Goal: Find specific page/section: Find specific page/section

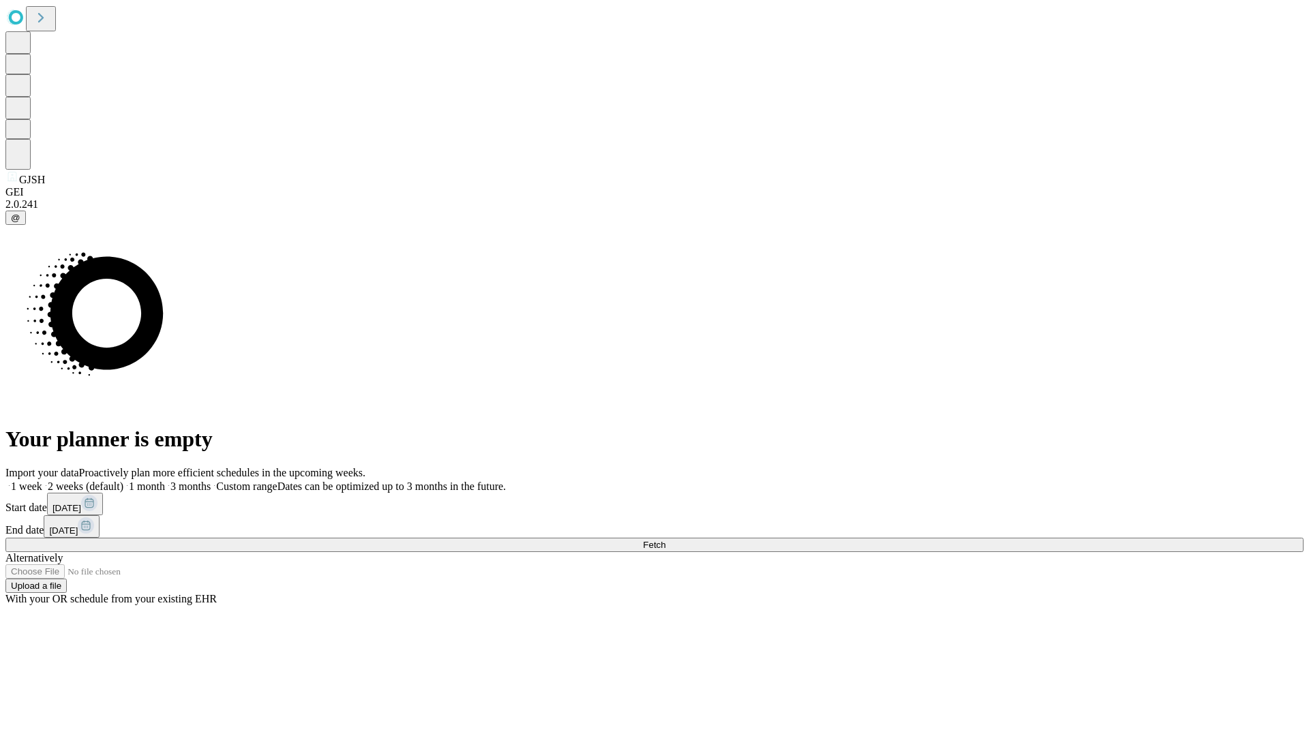
click at [665, 540] on span "Fetch" at bounding box center [654, 545] width 22 height 10
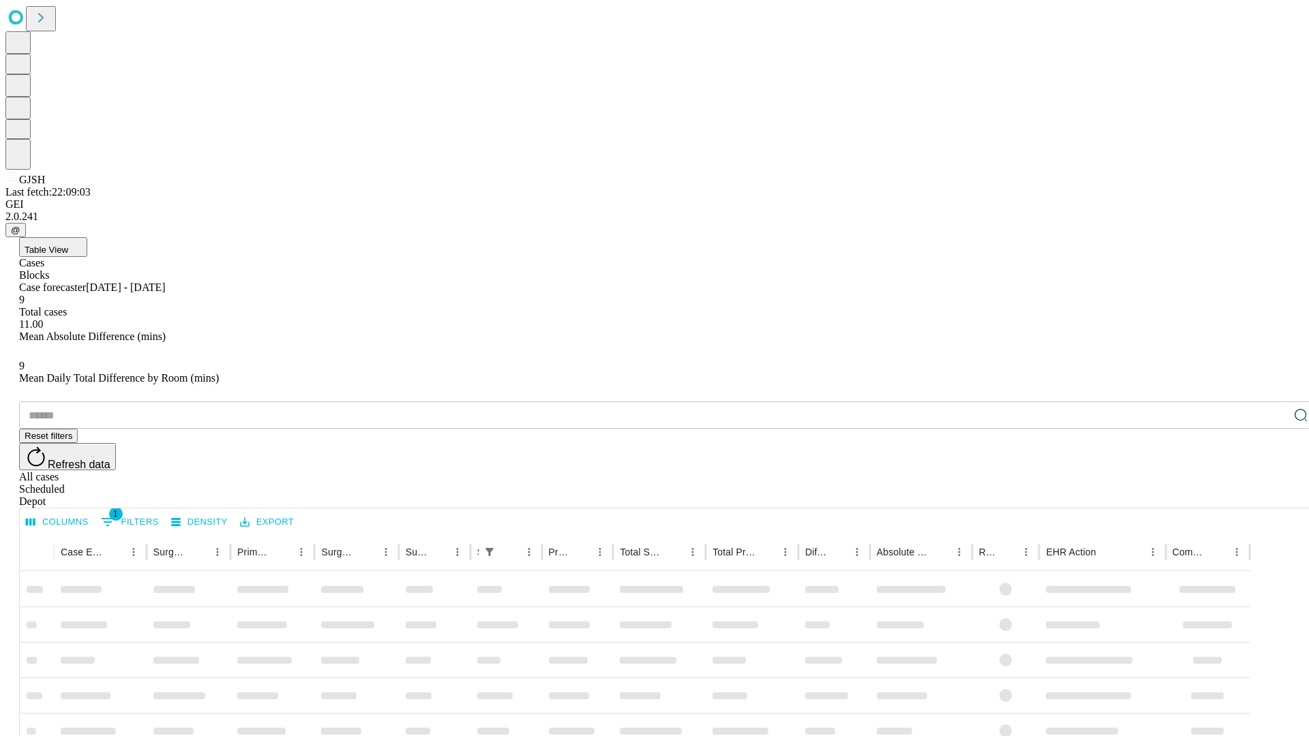
click at [1273, 496] on div "Depot" at bounding box center [668, 502] width 1298 height 12
